Goal: Information Seeking & Learning: Learn about a topic

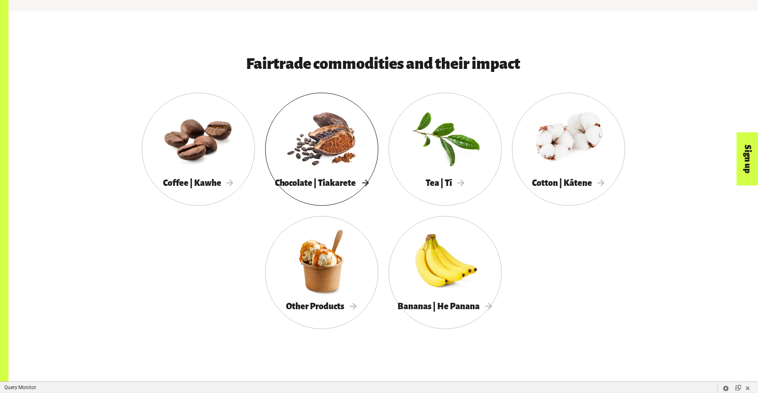
scroll to position [575, 0]
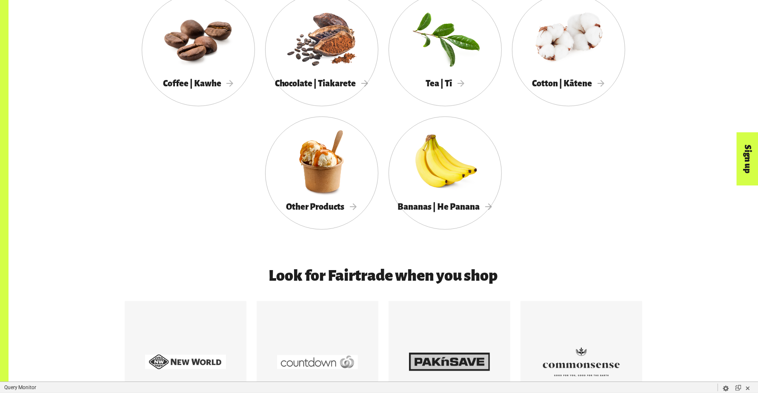
click at [190, 74] on div at bounding box center [198, 38] width 113 height 74
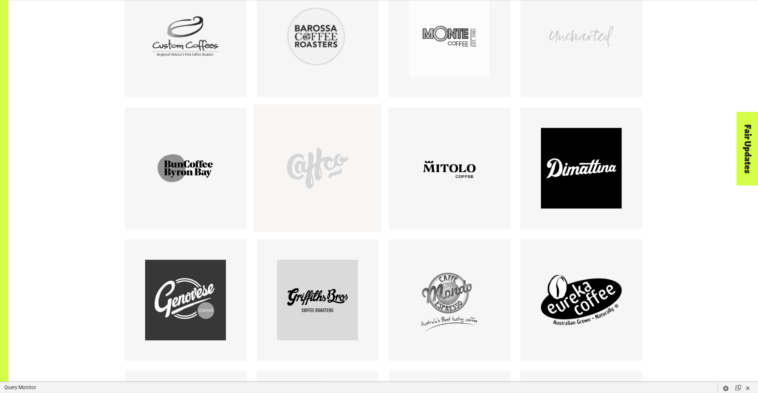
scroll to position [1092, 0]
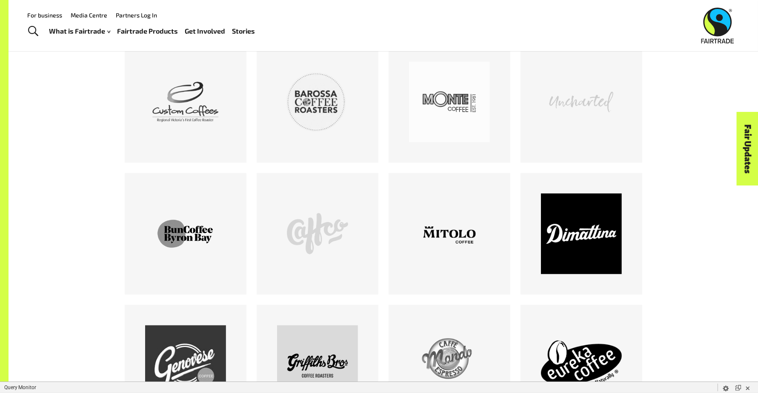
scroll to position [1075, 0]
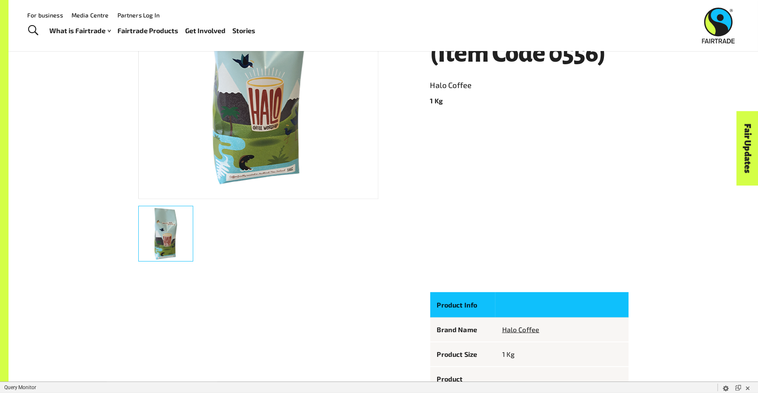
scroll to position [39, 0]
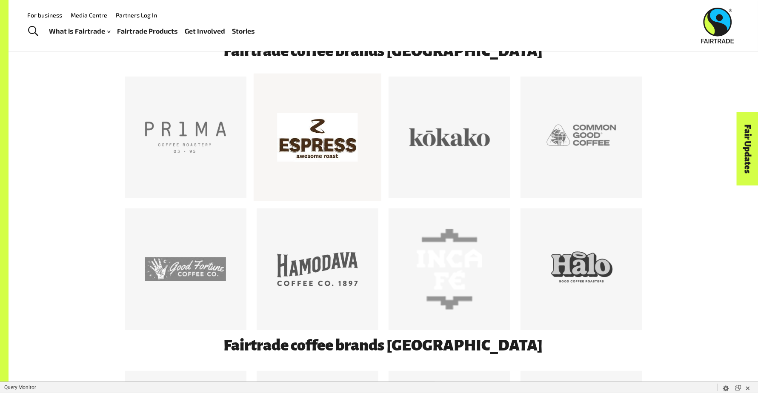
scroll to position [469, 0]
